Goal: Transaction & Acquisition: Purchase product/service

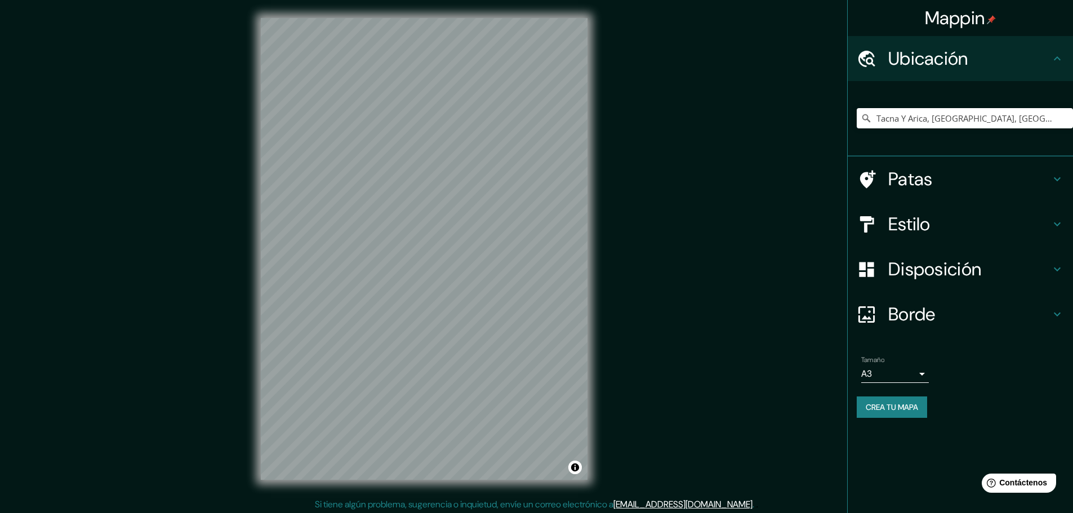
click at [1001, 180] on h4 "Patas" at bounding box center [970, 179] width 162 height 23
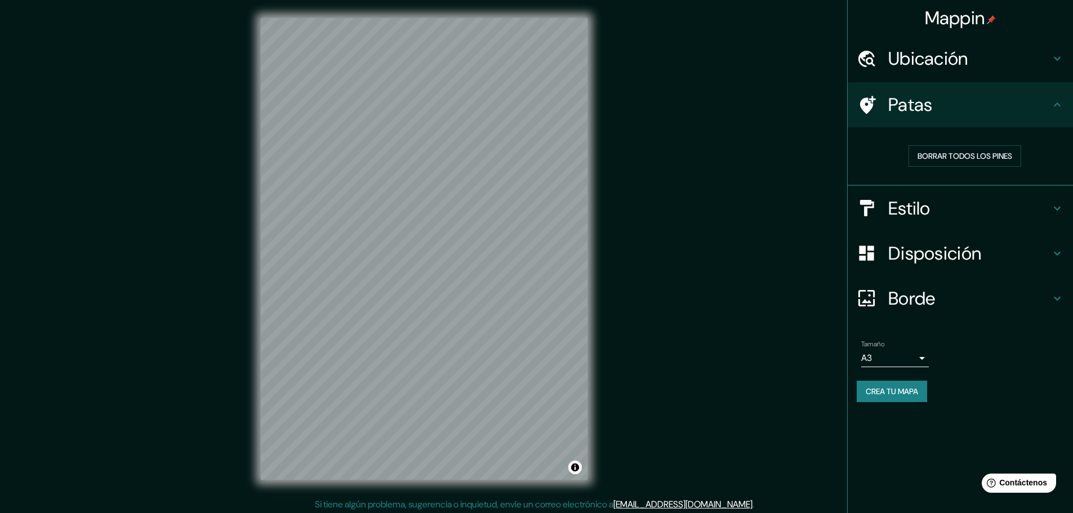
click at [921, 104] on font "Patas" at bounding box center [911, 105] width 45 height 24
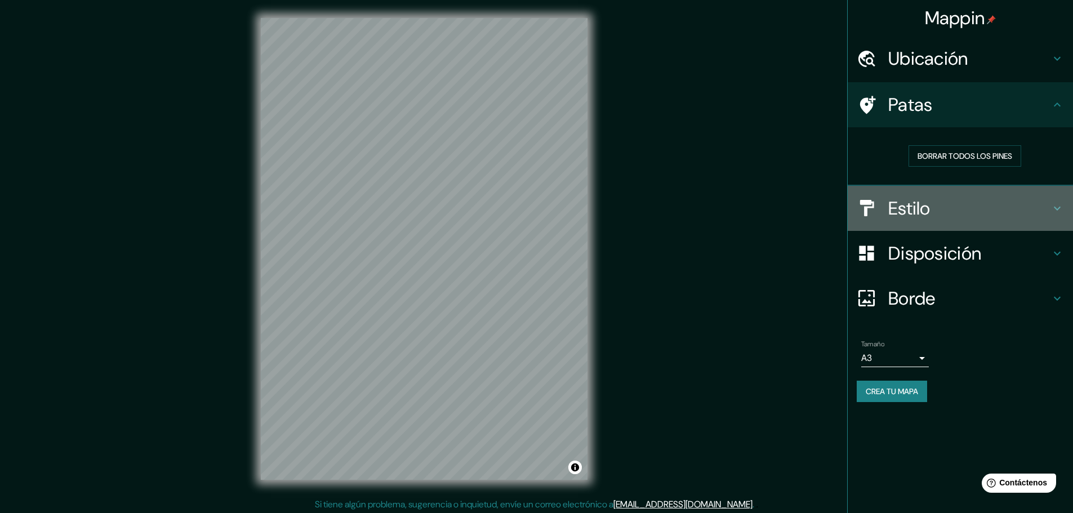
click at [970, 210] on h4 "Estilo" at bounding box center [970, 208] width 162 height 23
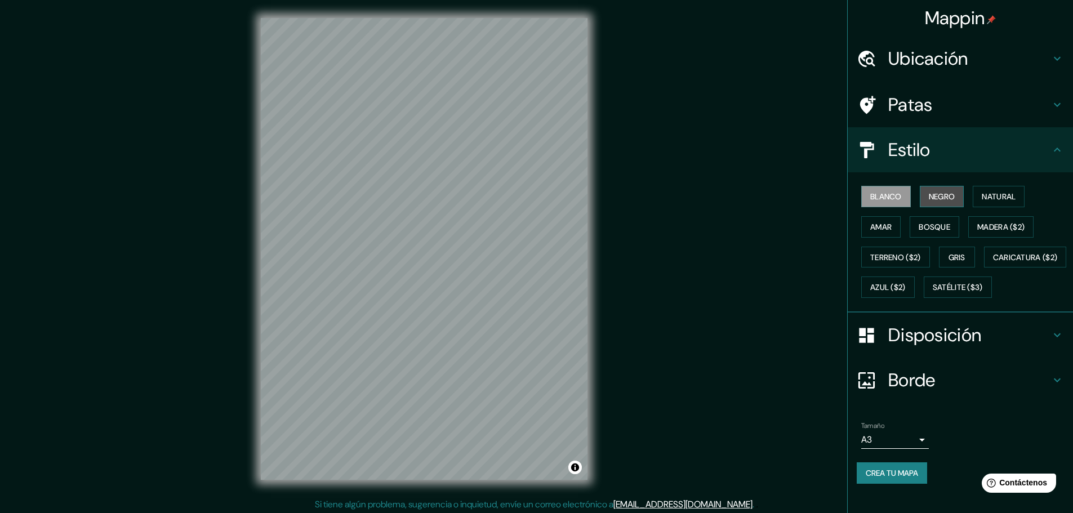
click at [934, 192] on font "Negro" at bounding box center [942, 197] width 26 height 10
click at [1017, 202] on button "Natural" at bounding box center [999, 196] width 52 height 21
click at [996, 228] on font "Madera ($2)" at bounding box center [1001, 227] width 47 height 10
click at [915, 285] on button "Azul ($2)" at bounding box center [889, 287] width 54 height 21
click at [949, 259] on font "Gris" at bounding box center [957, 257] width 17 height 10
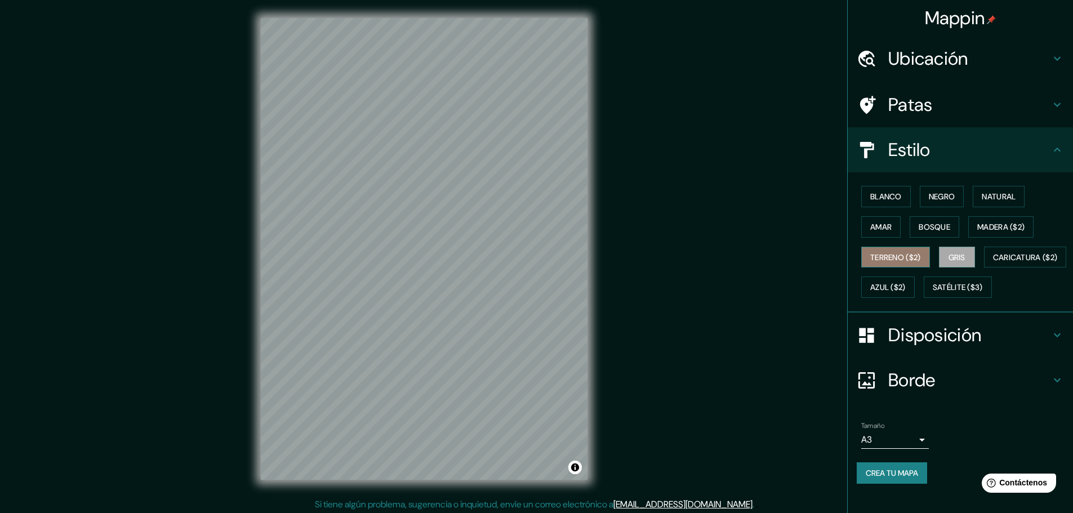
click at [893, 251] on font "Terreno ($2)" at bounding box center [896, 257] width 51 height 15
click at [993, 265] on font "Caricatura ($2)" at bounding box center [1025, 257] width 65 height 15
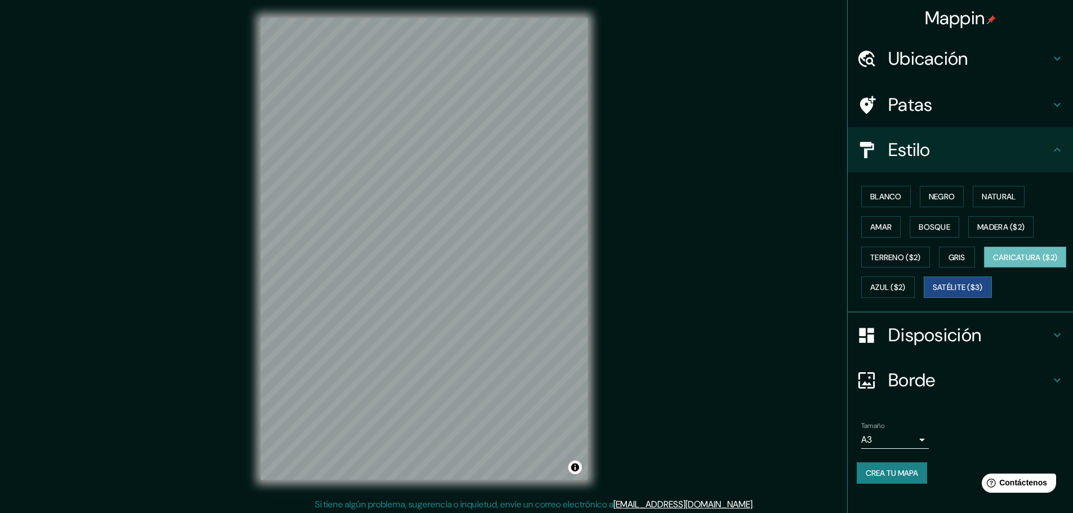
click at [924, 298] on button "Satélite ($3)" at bounding box center [958, 287] width 68 height 21
click at [880, 214] on div "Blanco Negro Natural Amar Bosque Madera ($2) Terreno ($2) Gris Caricatura ($2) …" at bounding box center [965, 241] width 216 height 121
click at [956, 205] on button "Negro" at bounding box center [942, 196] width 45 height 21
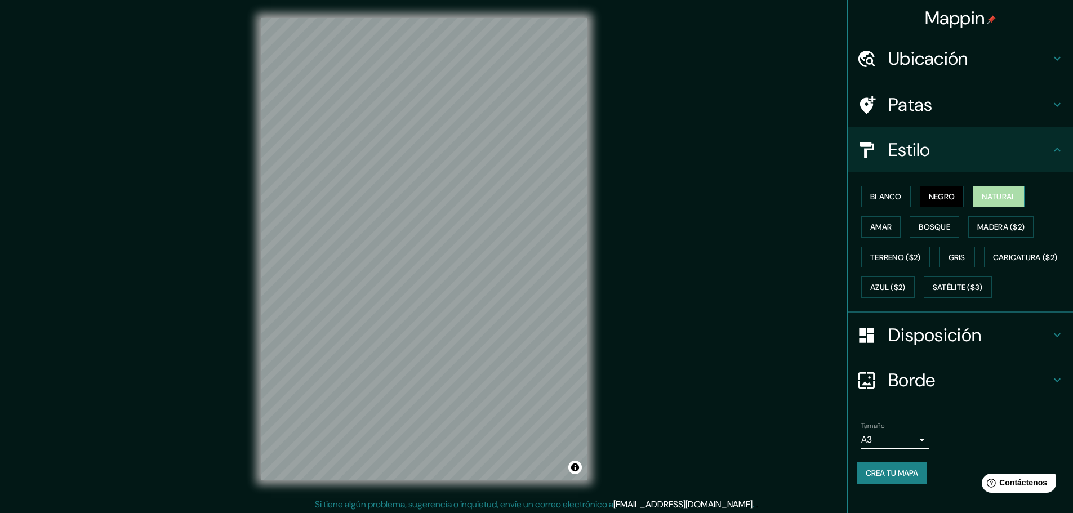
click at [987, 193] on font "Natural" at bounding box center [999, 197] width 34 height 10
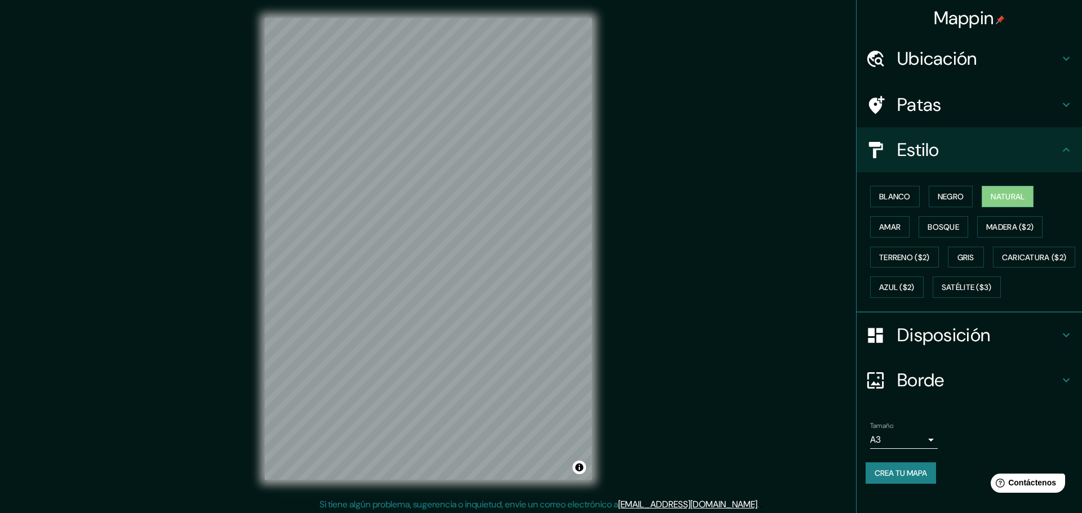
click at [902, 472] on body "Mappin Ubicación Tacna Y [GEOGRAPHIC_DATA], [GEOGRAPHIC_DATA], [GEOGRAPHIC_DATA…" at bounding box center [541, 256] width 1082 height 513
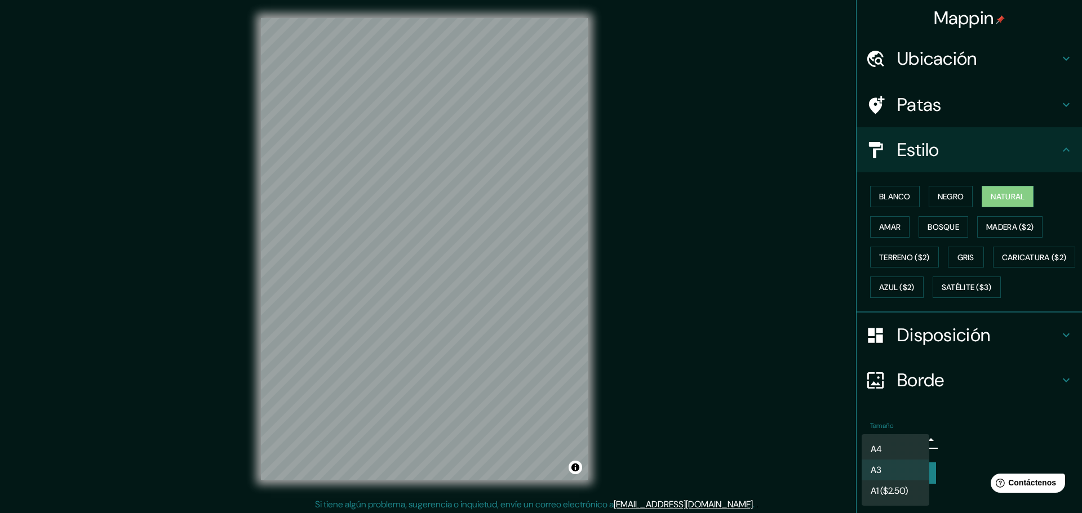
click at [900, 469] on li "A3" at bounding box center [896, 470] width 68 height 21
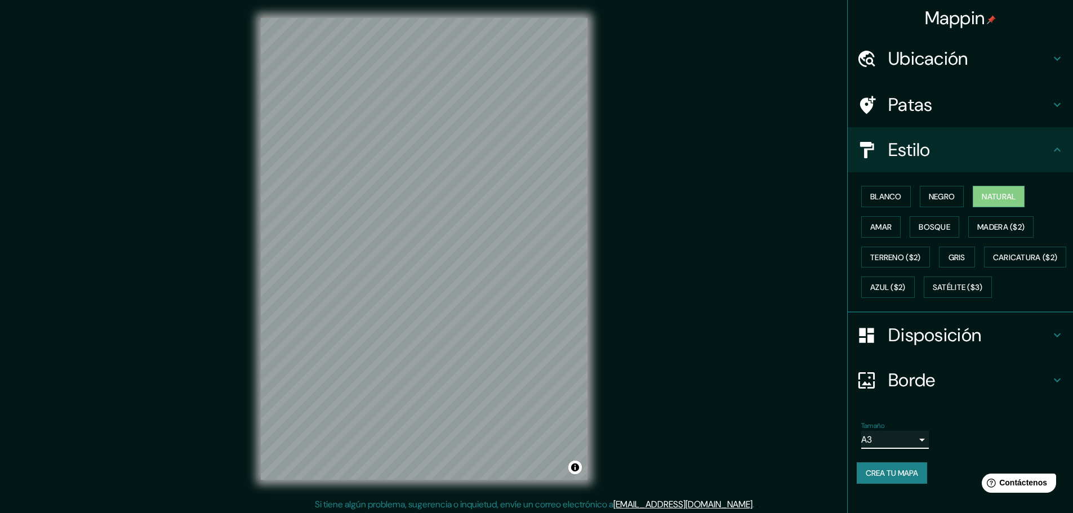
scroll to position [14, 0]
click at [898, 36] on div "Ubicación" at bounding box center [960, 58] width 225 height 45
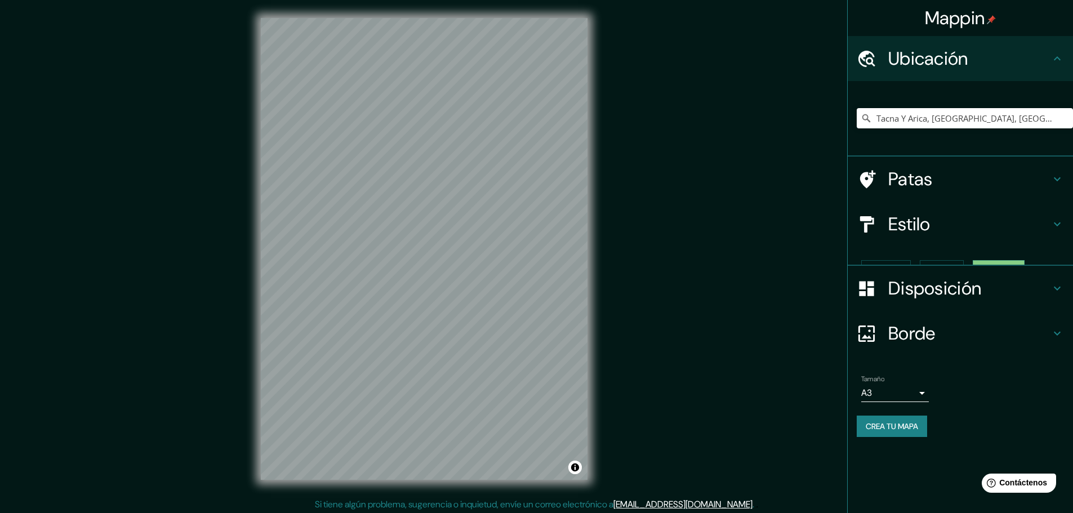
scroll to position [0, 0]
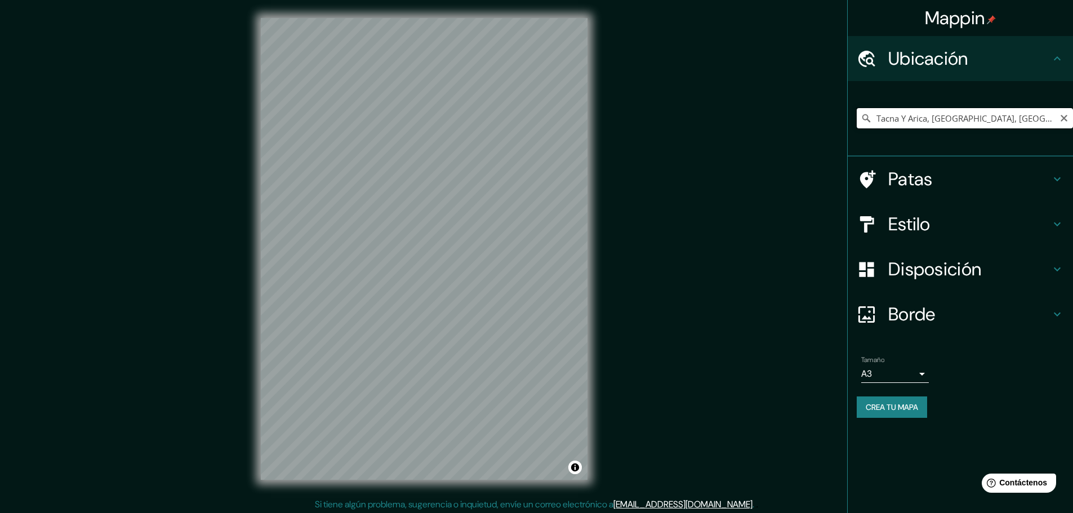
click at [1041, 122] on input "Tacna Y Arica, [GEOGRAPHIC_DATA], [GEOGRAPHIC_DATA], [GEOGRAPHIC_DATA]" at bounding box center [965, 118] width 216 height 20
drag, startPoint x: 1020, startPoint y: 116, endPoint x: 1081, endPoint y: 135, distance: 63.6
click at [1073, 135] on html "Mappin Ubicación Tacna Y [GEOGRAPHIC_DATA], [GEOGRAPHIC_DATA], [GEOGRAPHIC_DATA…" at bounding box center [536, 256] width 1073 height 513
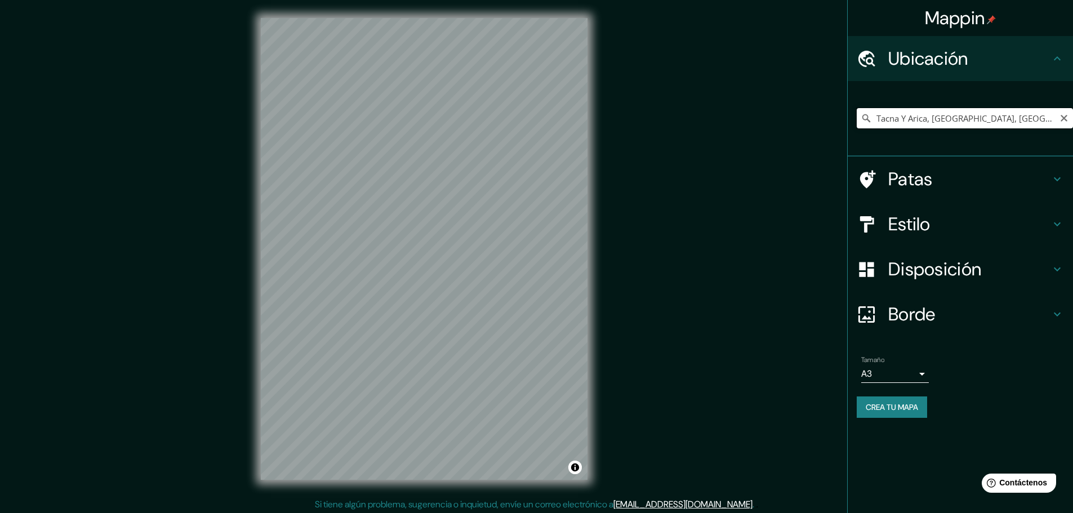
drag, startPoint x: 867, startPoint y: 127, endPoint x: 868, endPoint y: 120, distance: 6.9
click at [868, 122] on div "[GEOGRAPHIC_DATA] Y [GEOGRAPHIC_DATA], [GEOGRAPHIC_DATA], [GEOGRAPHIC_DATA], [G…" at bounding box center [965, 118] width 216 height 20
click at [869, 119] on icon at bounding box center [866, 118] width 11 height 11
click at [900, 117] on input "Tacna Y Arica, [GEOGRAPHIC_DATA], [GEOGRAPHIC_DATA], [GEOGRAPHIC_DATA]" at bounding box center [965, 118] width 216 height 20
drag, startPoint x: 873, startPoint y: 115, endPoint x: 855, endPoint y: 114, distance: 18.1
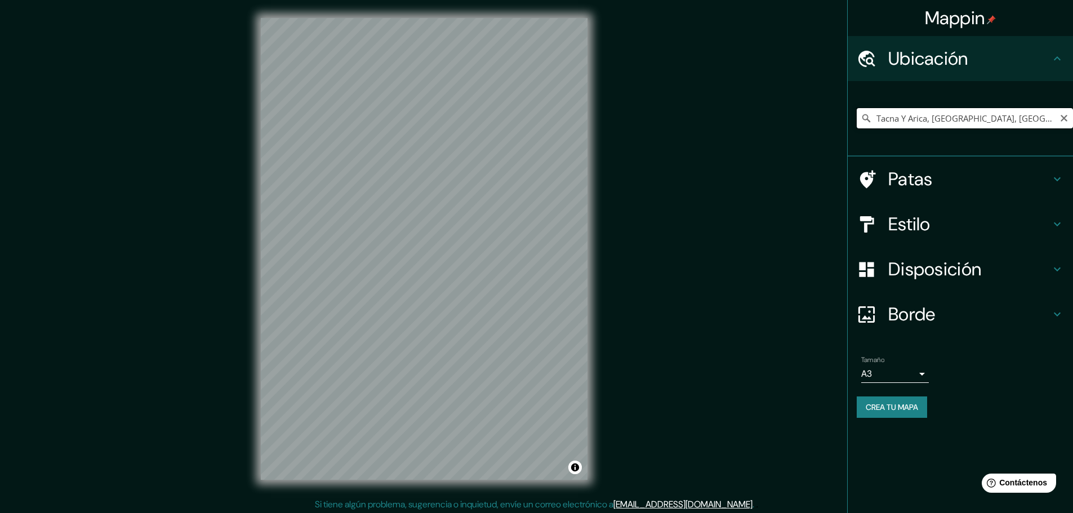
click at [869, 115] on div "Tacna Y Arica, [GEOGRAPHIC_DATA], [GEOGRAPHIC_DATA], [GEOGRAPHIC_DATA]" at bounding box center [965, 118] width 216 height 20
drag, startPoint x: 855, startPoint y: 114, endPoint x: 873, endPoint y: 119, distance: 18.7
click at [856, 114] on div "Tacna Y Arica, [GEOGRAPHIC_DATA], [GEOGRAPHIC_DATA], [GEOGRAPHIC_DATA]" at bounding box center [960, 119] width 225 height 76
click at [873, 119] on input "Tacna Y Arica, [GEOGRAPHIC_DATA], [GEOGRAPHIC_DATA], [GEOGRAPHIC_DATA]" at bounding box center [965, 118] width 216 height 20
click at [860, 117] on input "Tacna Y Arica, [GEOGRAPHIC_DATA], [GEOGRAPHIC_DATA], [GEOGRAPHIC_DATA]" at bounding box center [965, 118] width 216 height 20
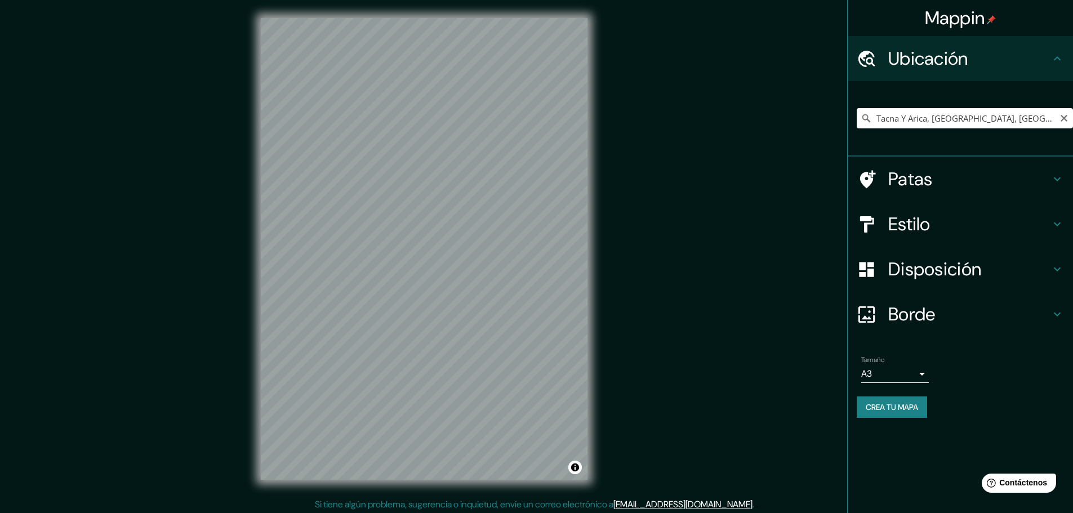
click at [868, 117] on icon at bounding box center [867, 118] width 8 height 8
click at [929, 132] on div "Tacna Y Arica, [GEOGRAPHIC_DATA], [GEOGRAPHIC_DATA], [GEOGRAPHIC_DATA]" at bounding box center [965, 118] width 216 height 56
click at [973, 124] on input "Tacna Y Arica, [GEOGRAPHIC_DATA], [GEOGRAPHIC_DATA], [GEOGRAPHIC_DATA]" at bounding box center [965, 118] width 216 height 20
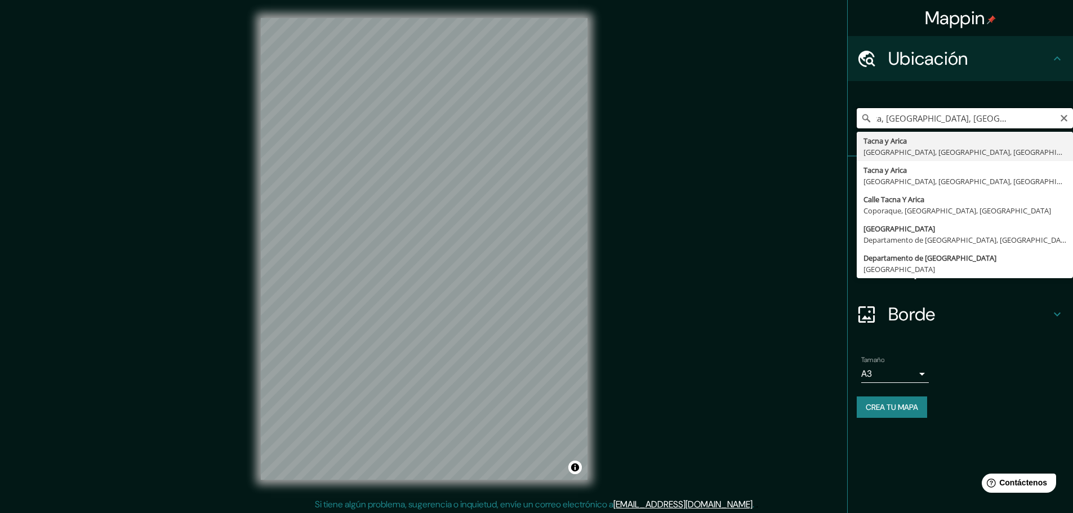
scroll to position [0, 51]
type input "Tacna Y Arica, [GEOGRAPHIC_DATA], [GEOGRAPHIC_DATA], [GEOGRAPHIC_DATA]"
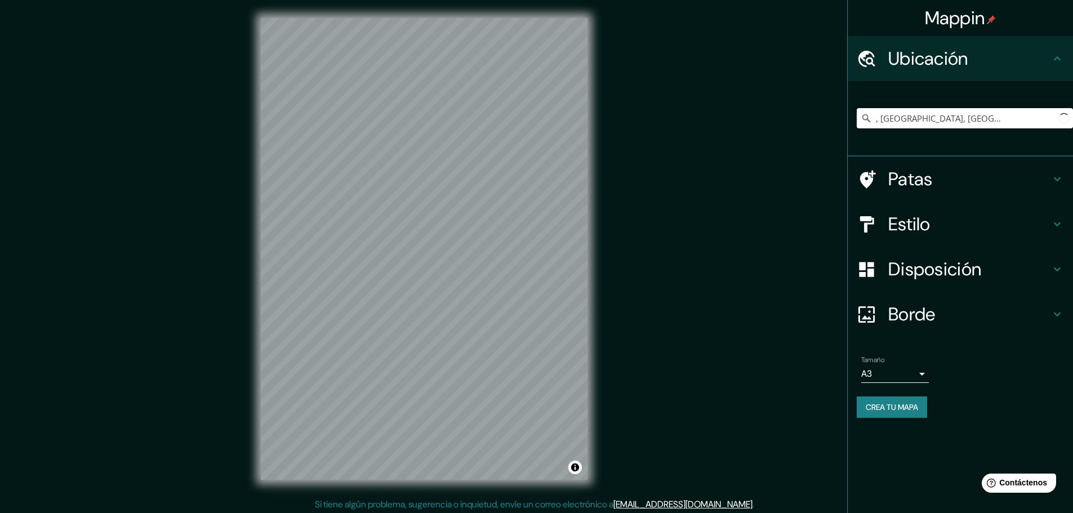
scroll to position [0, 0]
click at [916, 410] on font "Crea tu mapa" at bounding box center [892, 407] width 52 height 10
